Goal: Navigation & Orientation: Find specific page/section

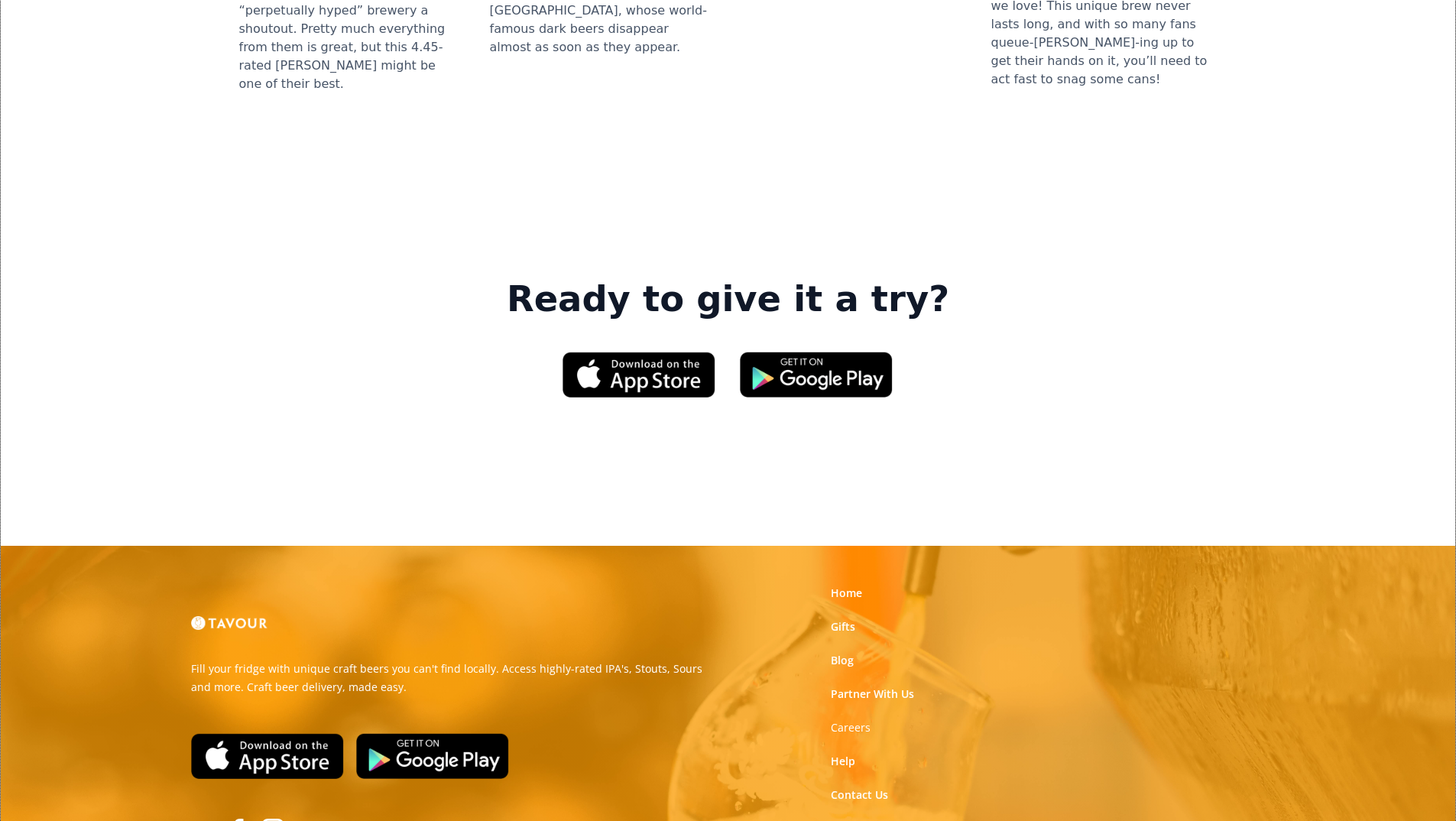
scroll to position [2222, 0]
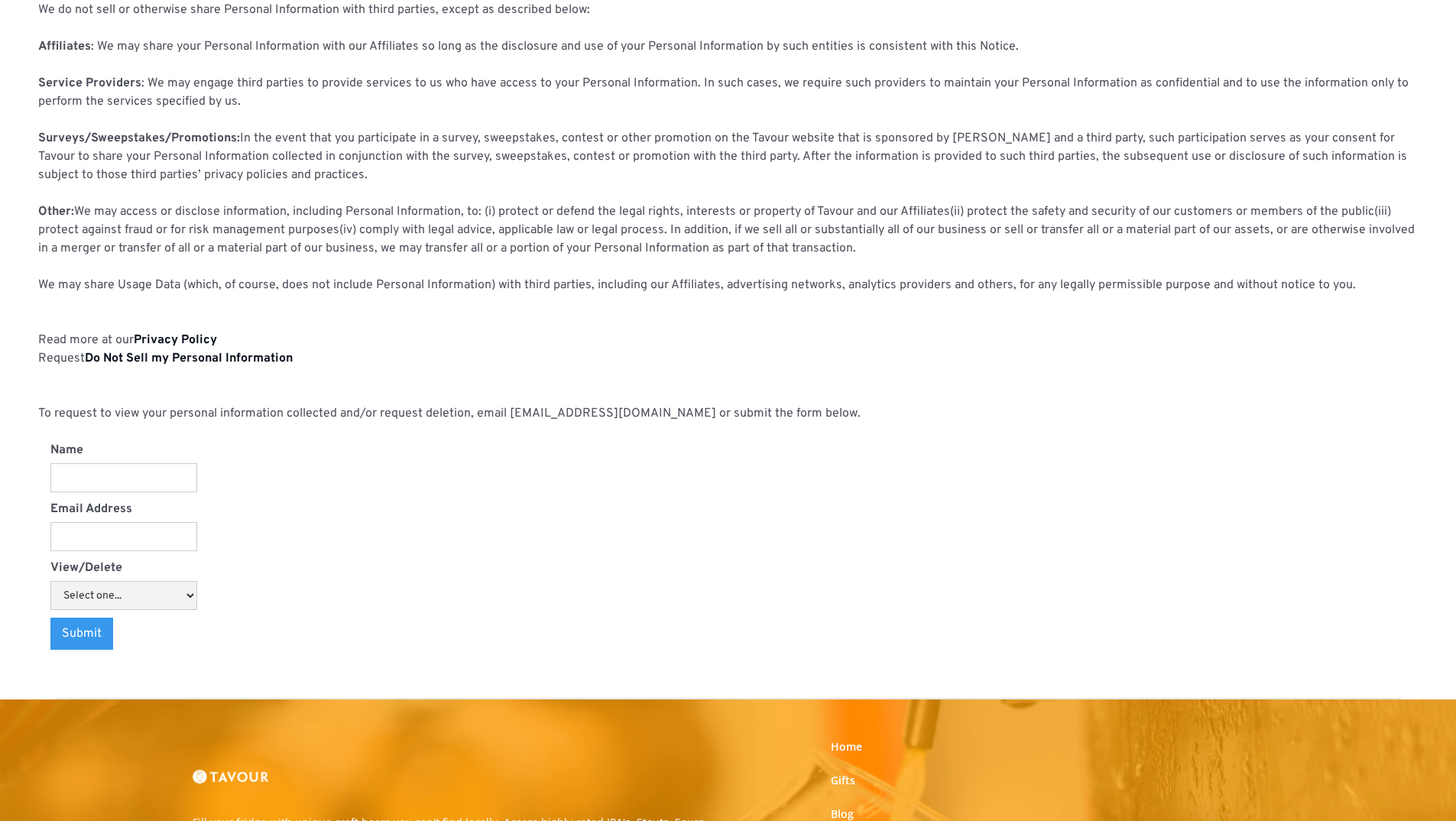
scroll to position [1452, 0]
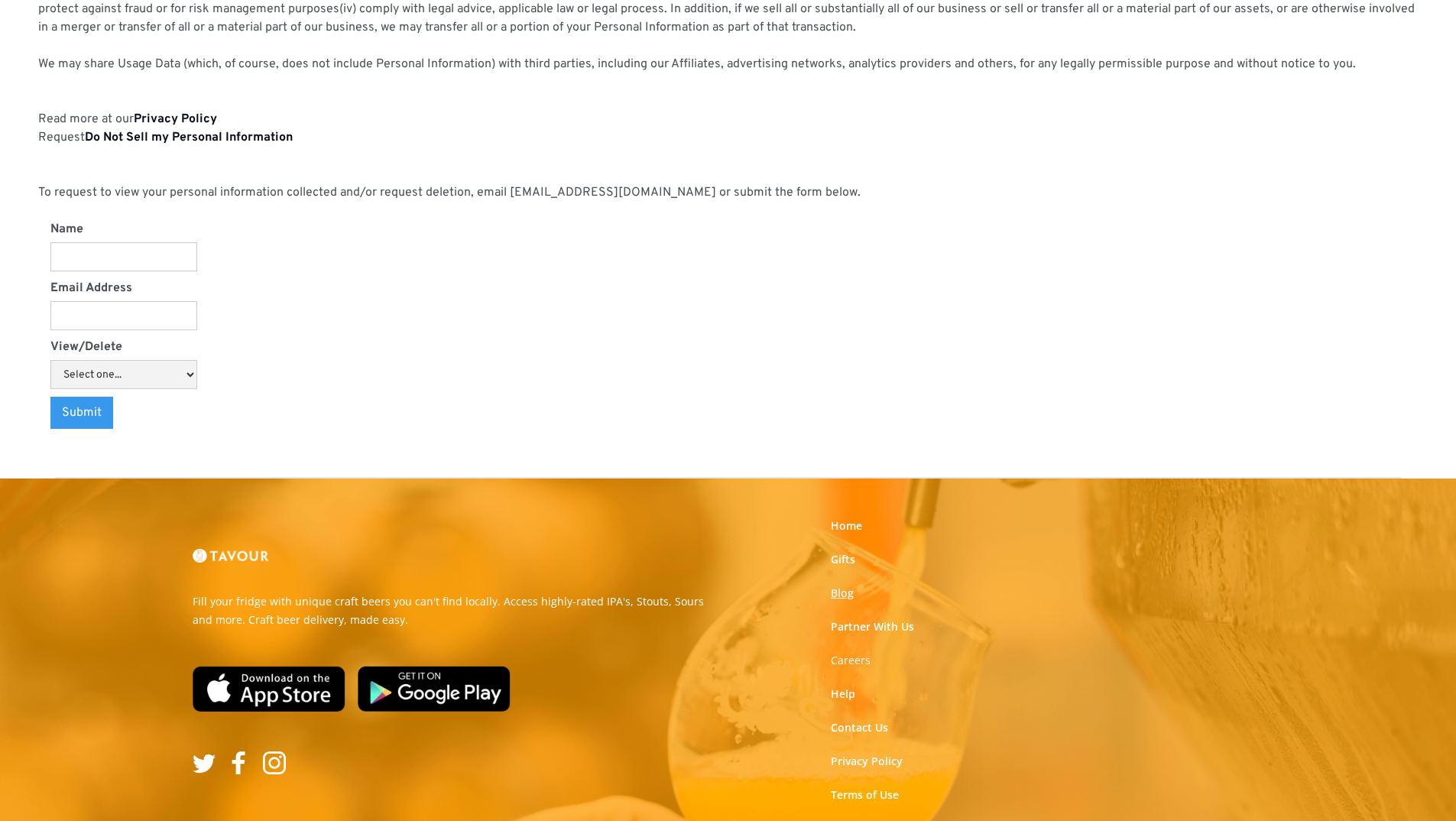
click at [838, 597] on link "Blog" at bounding box center [842, 593] width 23 height 15
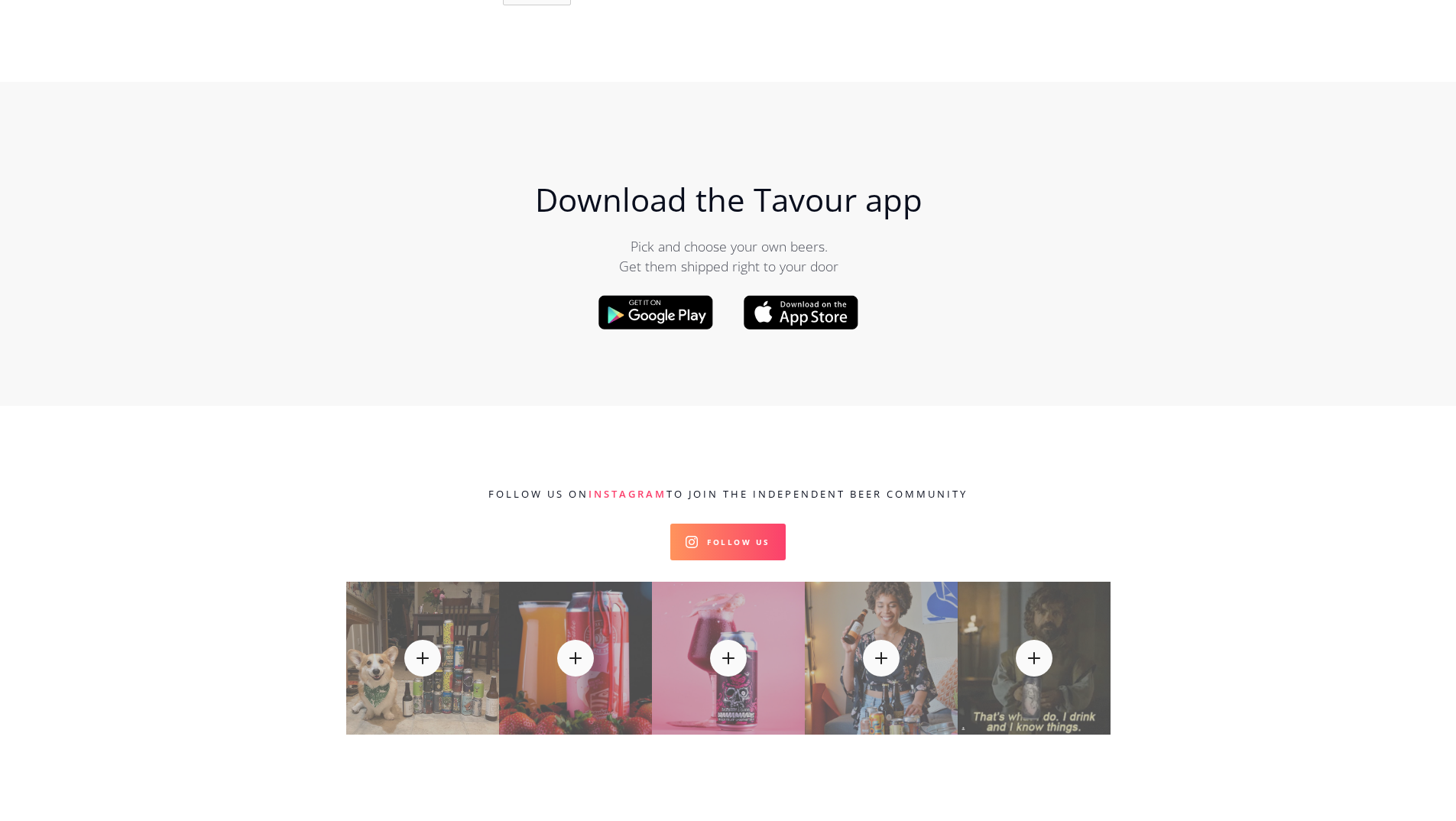
scroll to position [16058, 0]
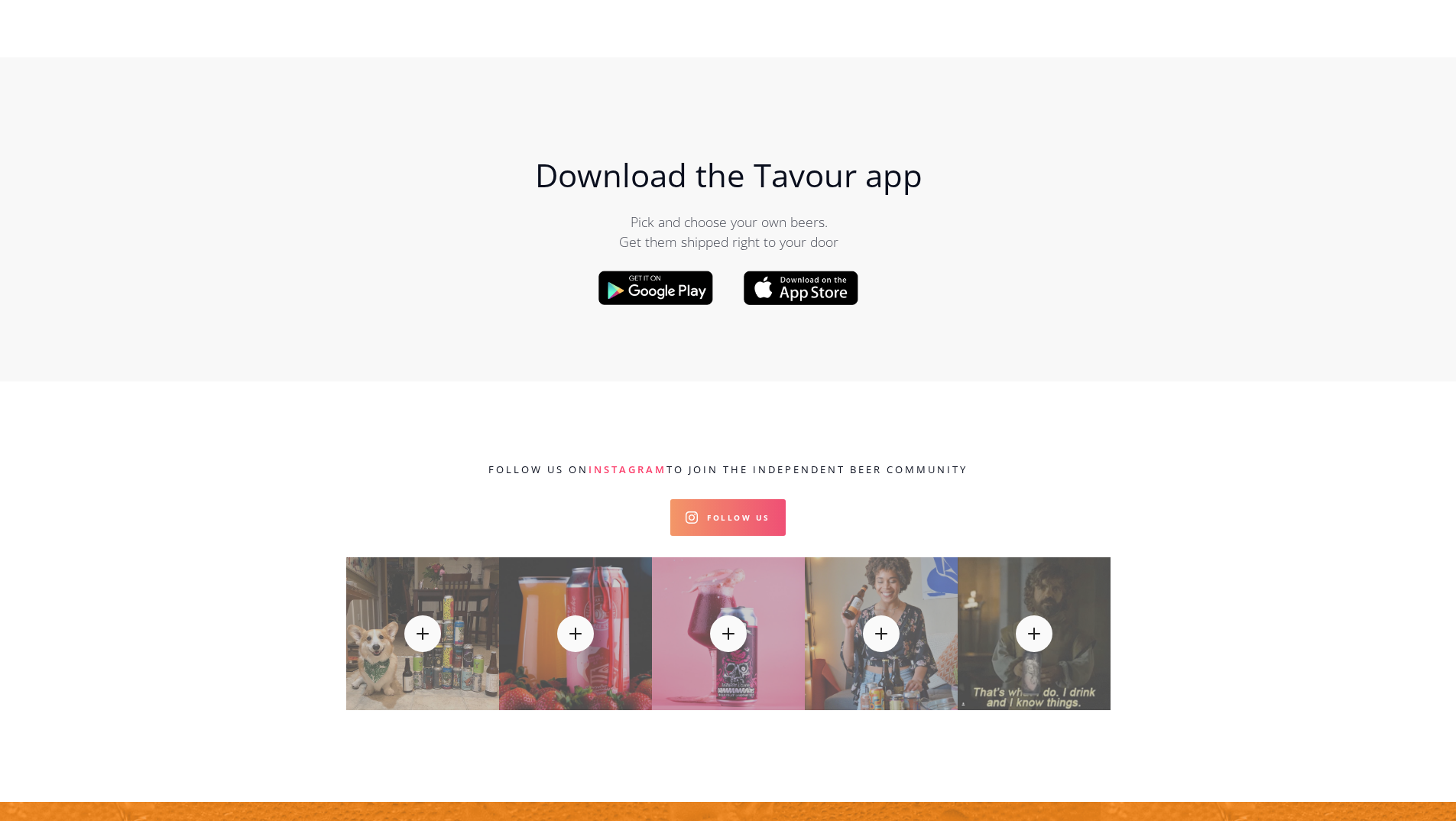
click at [721, 499] on link "Follow Us" at bounding box center [728, 518] width 115 height 37
